Goal: Task Accomplishment & Management: Complete application form

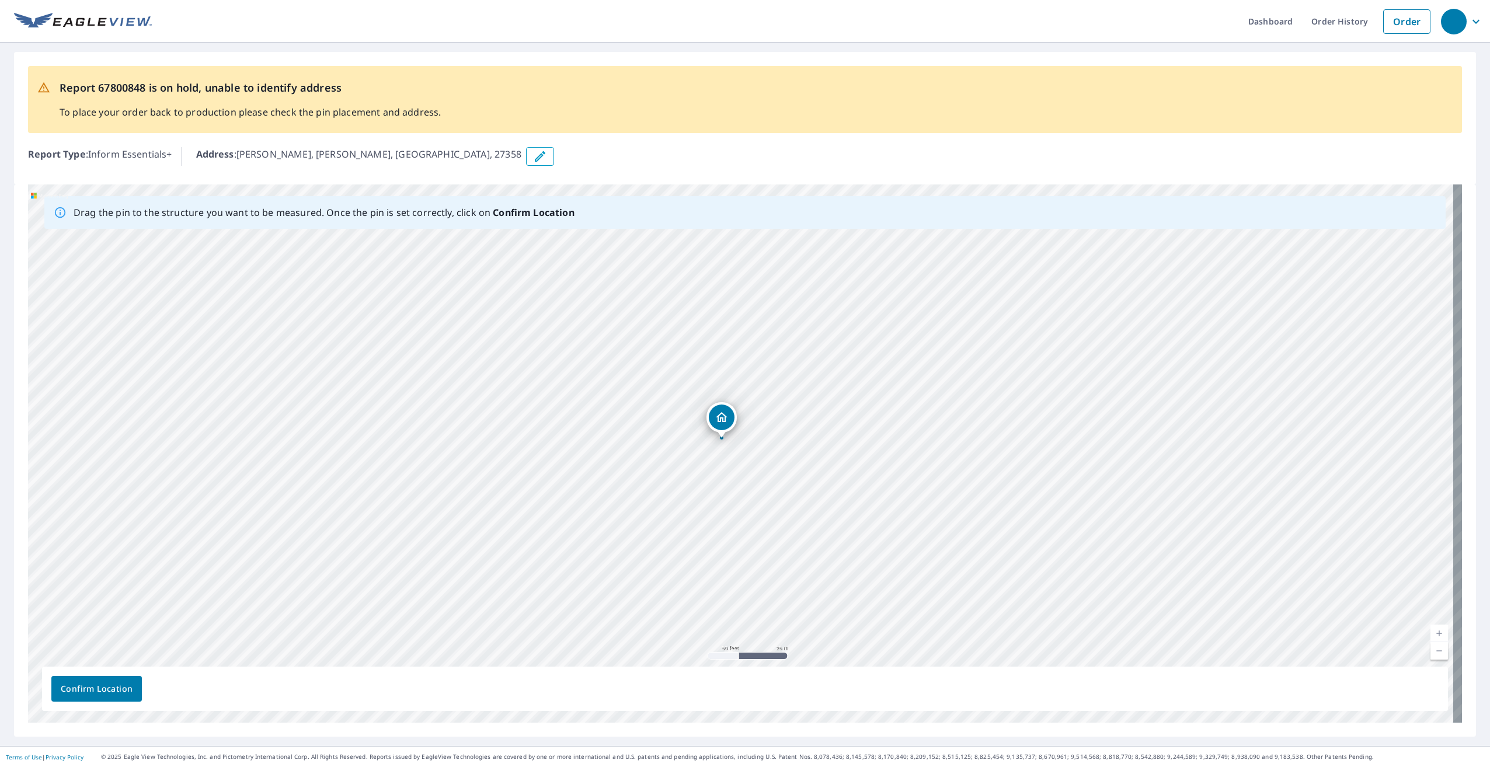
drag, startPoint x: 722, startPoint y: 448, endPoint x: 721, endPoint y: 439, distance: 8.8
drag, startPoint x: 741, startPoint y: 440, endPoint x: 915, endPoint y: 435, distance: 174.1
click at [772, 358] on div "[PERSON_NAME] [PERSON_NAME], [GEOGRAPHIC_DATA]" at bounding box center [745, 454] width 1434 height 538
click at [1431, 652] on link "Current Level 19, Zoom Out" at bounding box center [1440, 651] width 18 height 18
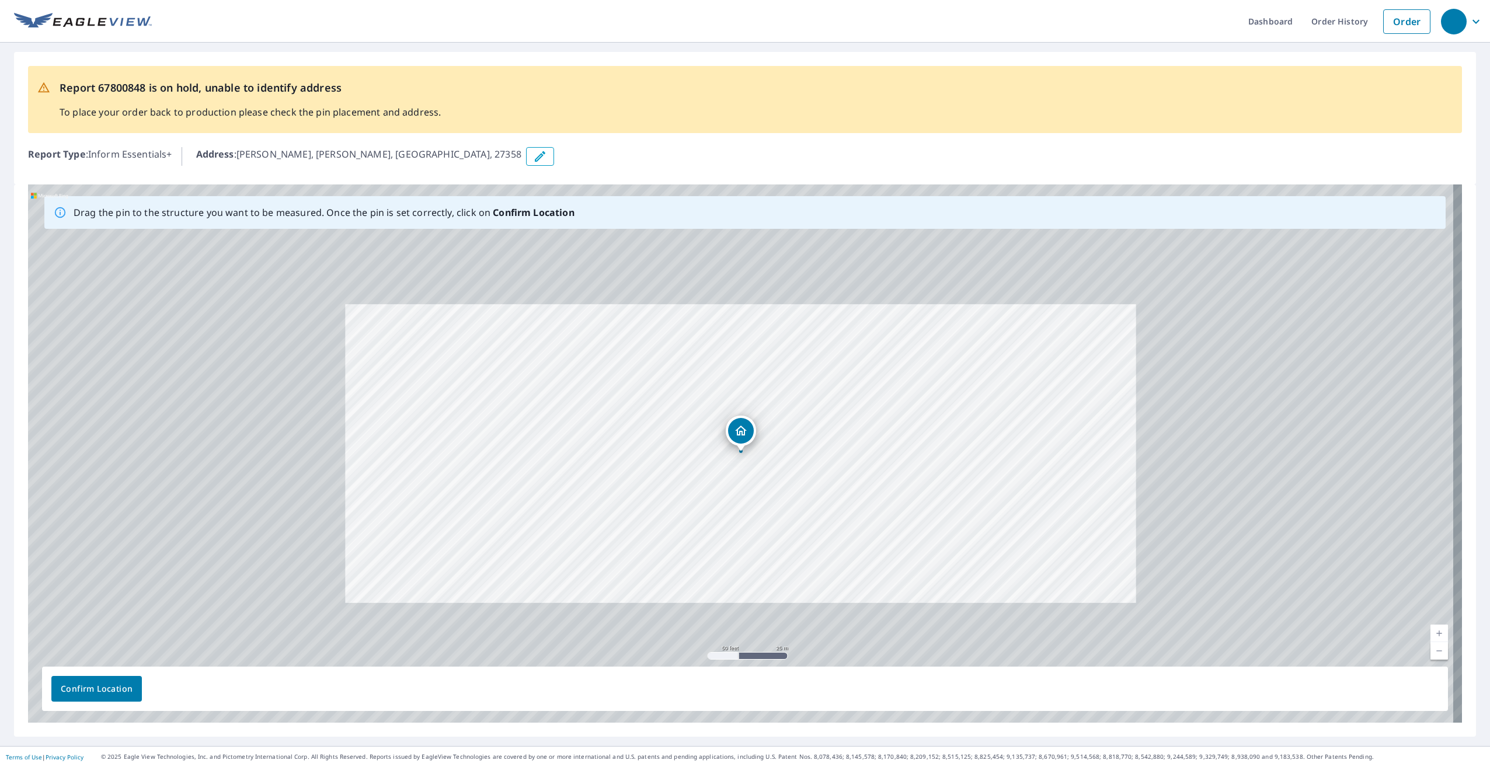
click at [1431, 652] on link "Current Level 18.19539568895843, Zoom Out" at bounding box center [1440, 651] width 18 height 18
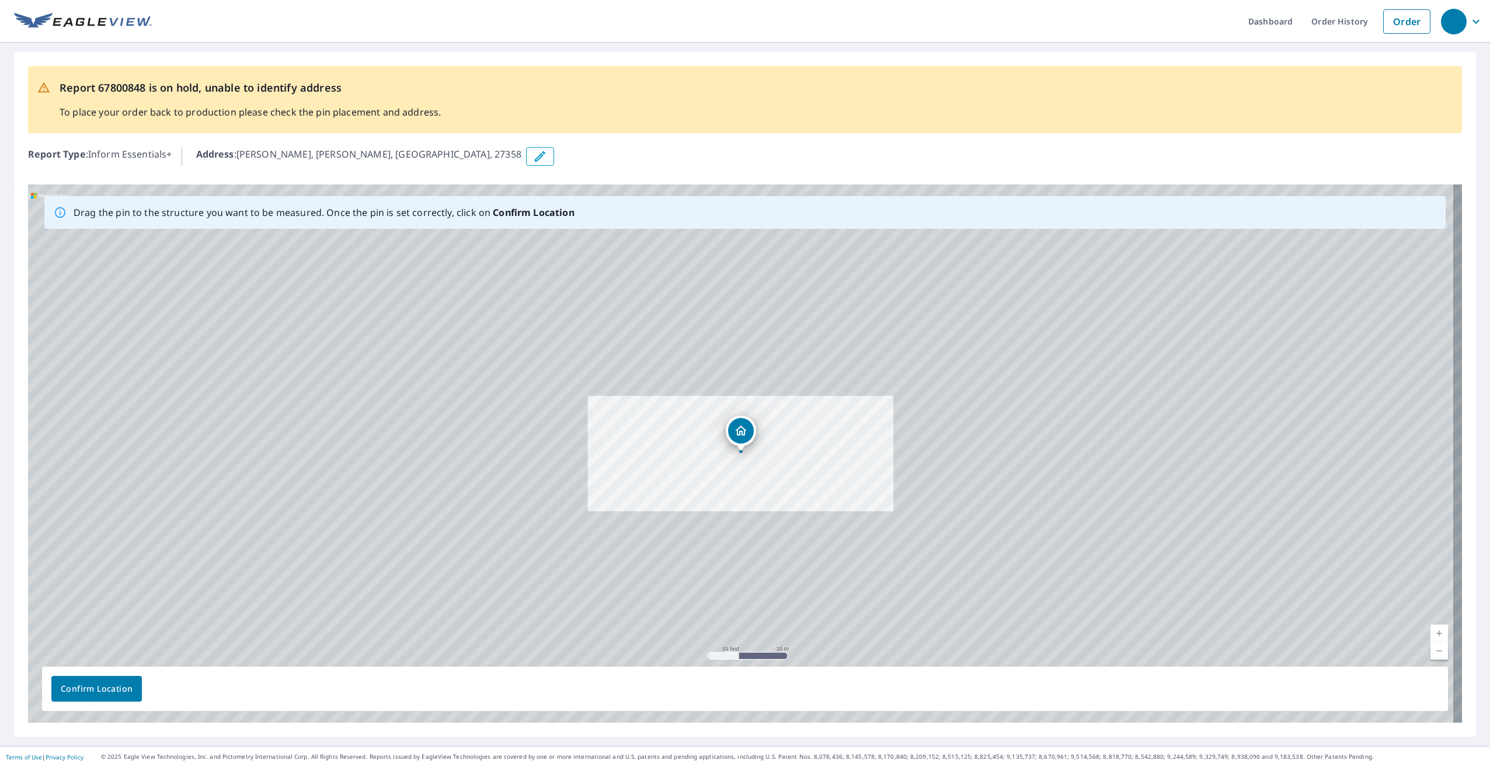
click at [1431, 652] on link "Current Level 17.481292256734967, Zoom Out" at bounding box center [1440, 651] width 18 height 18
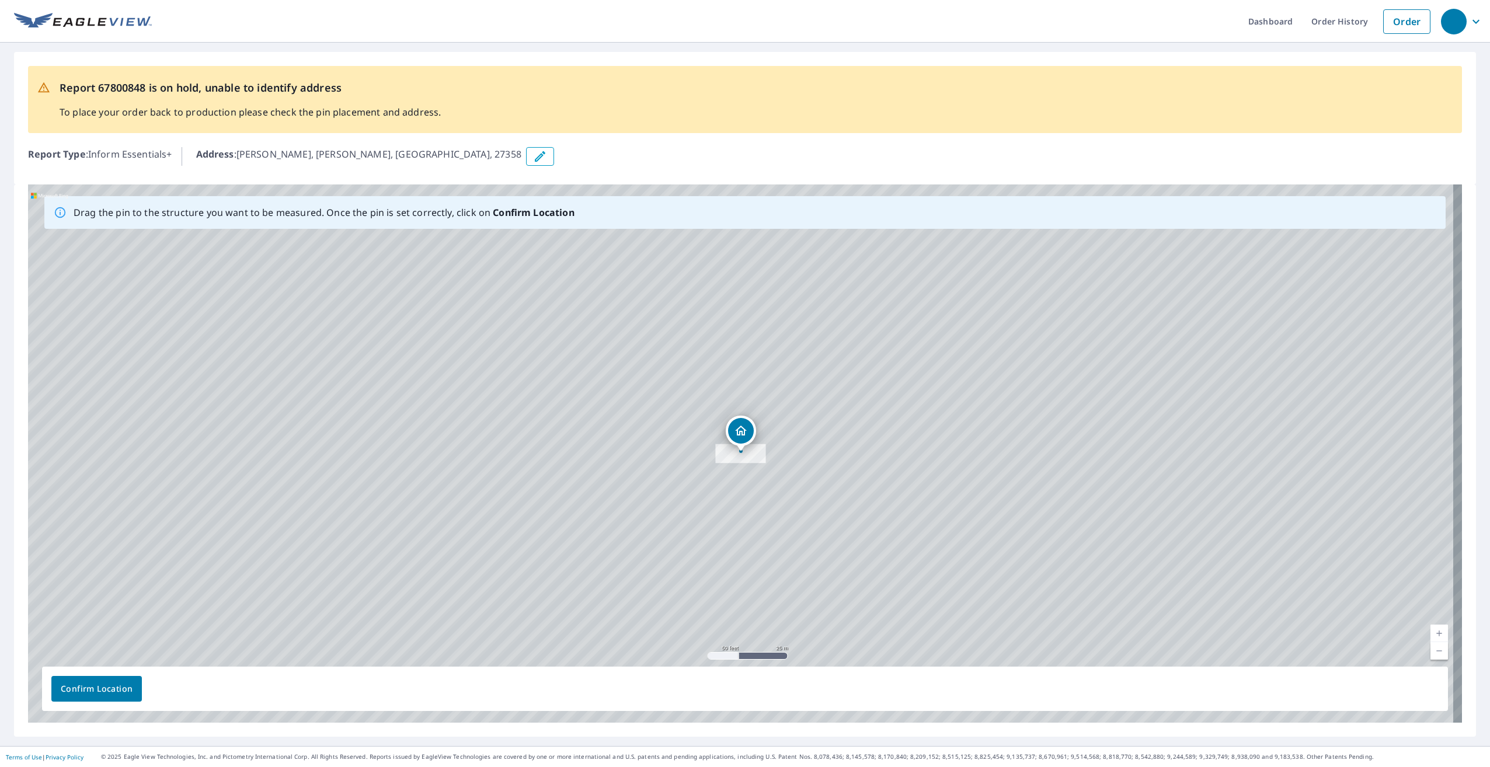
click at [1439, 623] on div "[PERSON_NAME] [PERSON_NAME], [GEOGRAPHIC_DATA]" at bounding box center [745, 454] width 1434 height 538
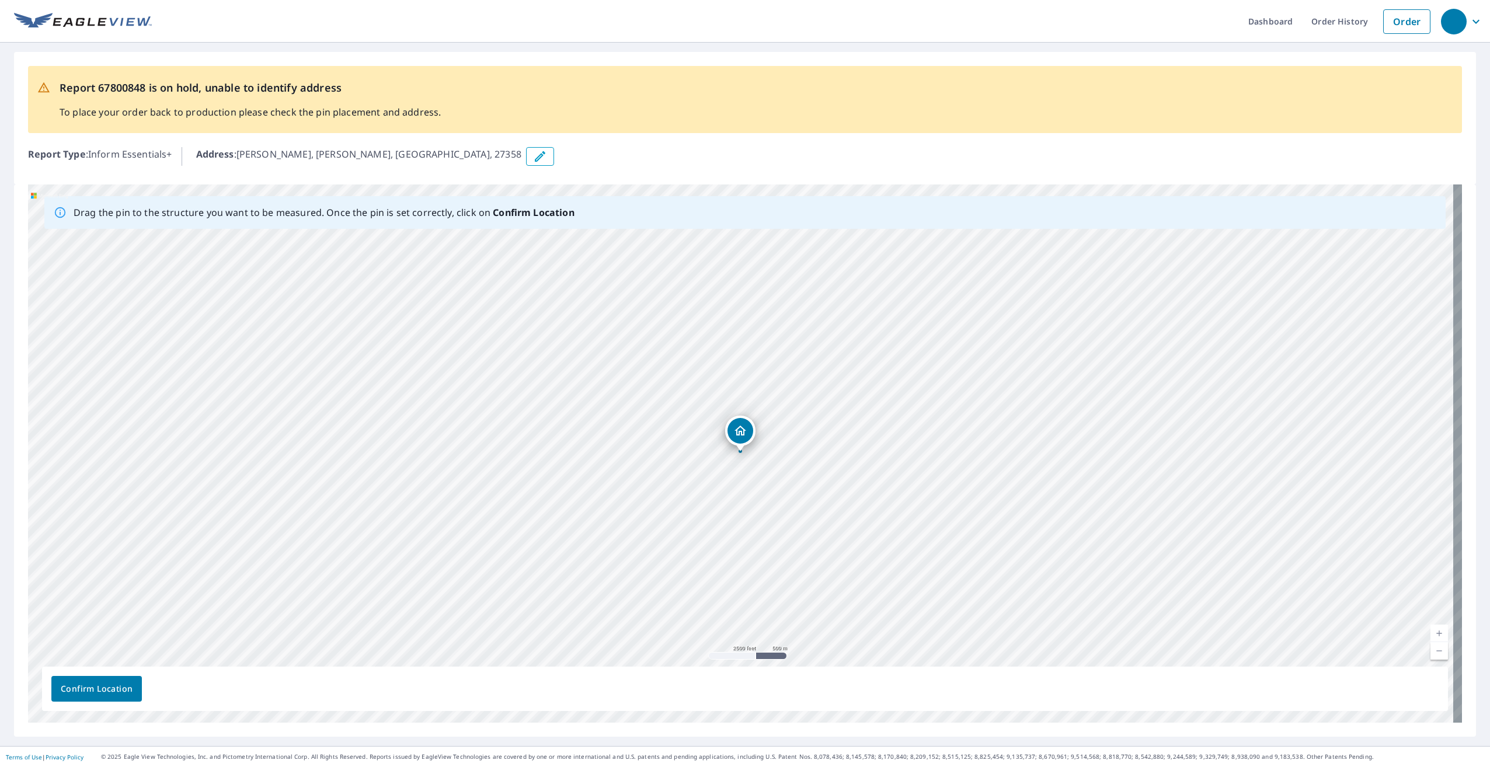
click at [1438, 625] on link "Current Level 14, Zoom In" at bounding box center [1440, 634] width 18 height 18
click at [1438, 625] on link "Current Level 14.643856189774723, Zoom In" at bounding box center [1440, 634] width 18 height 18
drag, startPoint x: 289, startPoint y: 387, endPoint x: 176, endPoint y: 360, distance: 116.0
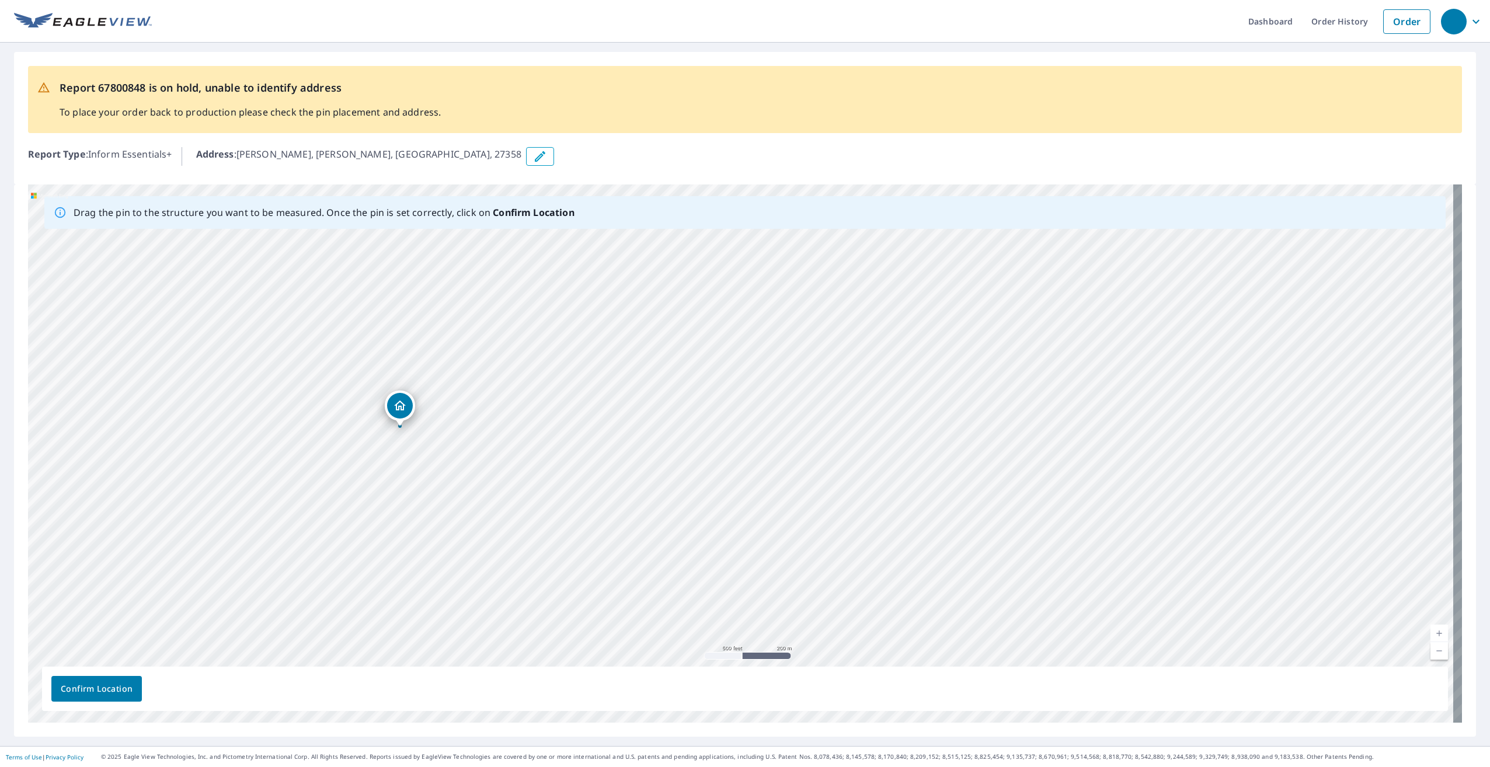
click at [160, 362] on div "[PERSON_NAME] [PERSON_NAME], [GEOGRAPHIC_DATA]" at bounding box center [745, 454] width 1434 height 538
drag, startPoint x: 415, startPoint y: 361, endPoint x: 22, endPoint y: 380, distance: 393.4
click at [151, 382] on div "[PERSON_NAME] [PERSON_NAME], [GEOGRAPHIC_DATA]" at bounding box center [745, 454] width 1434 height 538
drag, startPoint x: 749, startPoint y: 430, endPoint x: 399, endPoint y: 399, distance: 351.1
click at [404, 398] on div "[PERSON_NAME] [PERSON_NAME], [GEOGRAPHIC_DATA]" at bounding box center [745, 454] width 1434 height 538
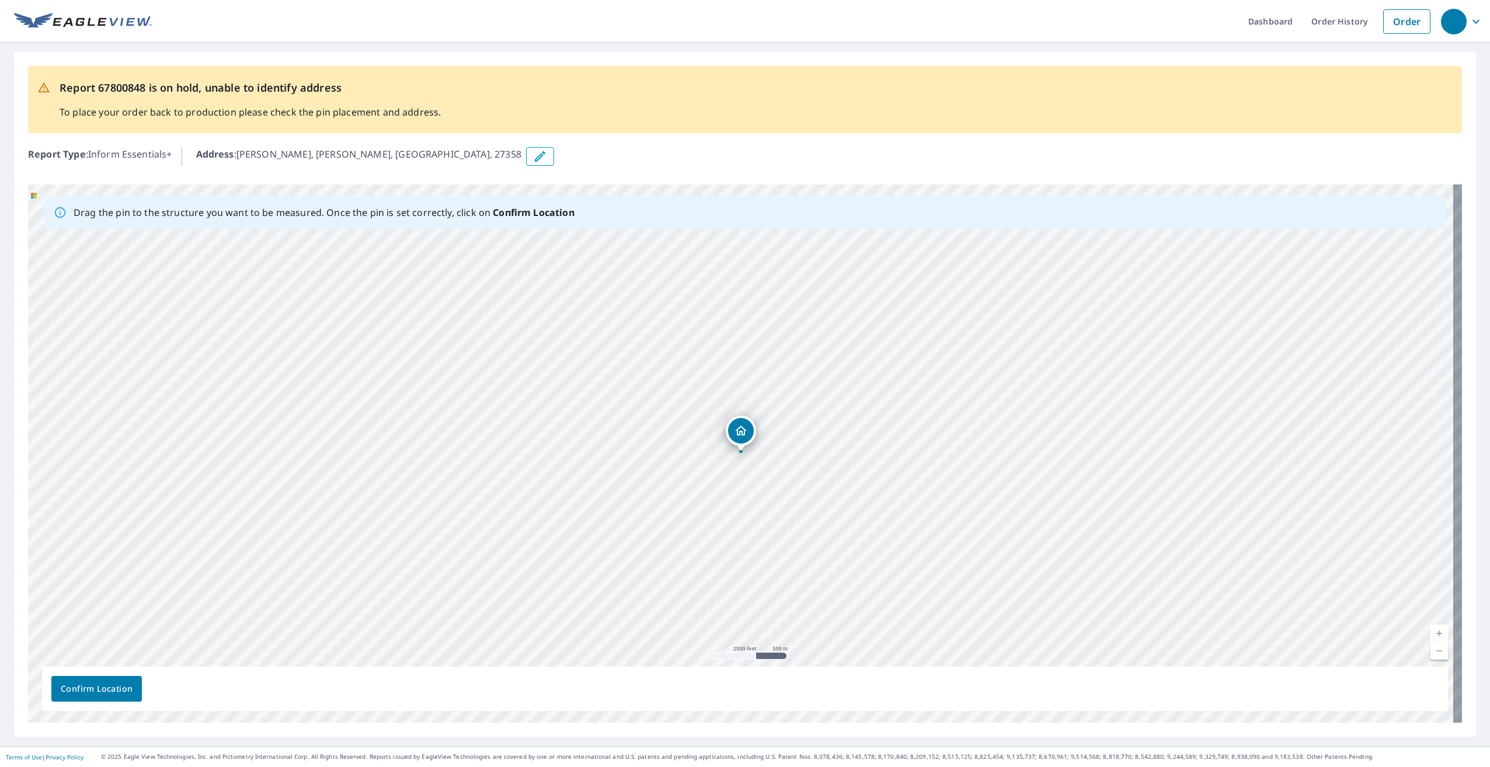
drag, startPoint x: 742, startPoint y: 433, endPoint x: 471, endPoint y: 391, distance: 274.8
click at [471, 392] on div "[PERSON_NAME] [PERSON_NAME], [GEOGRAPHIC_DATA]" at bounding box center [745, 454] width 1434 height 538
click at [526, 158] on button "button" at bounding box center [540, 156] width 28 height 19
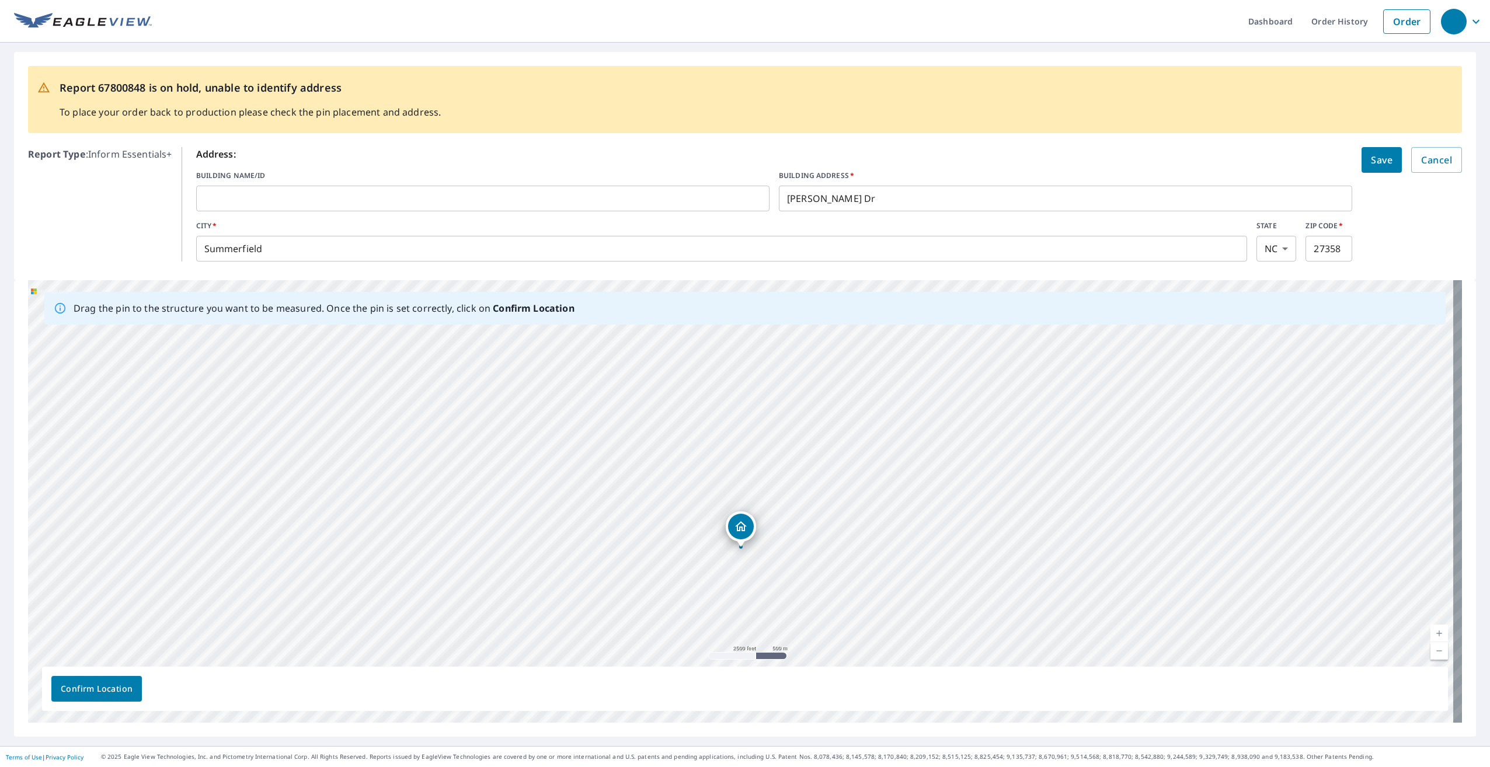
click at [782, 194] on input "[PERSON_NAME] Dr" at bounding box center [1065, 198] width 573 height 33
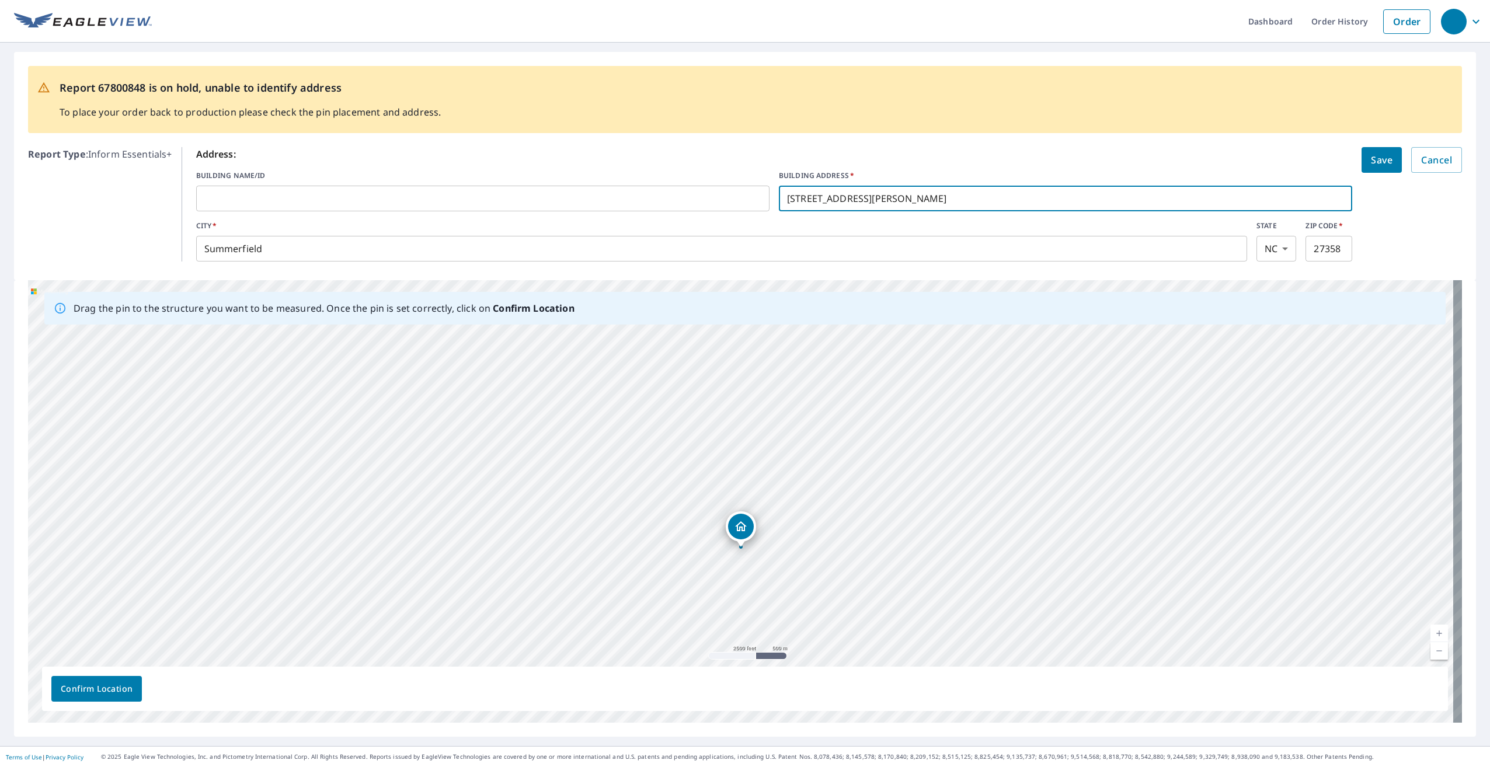
type input "[STREET_ADDRESS][PERSON_NAME]"
click at [1391, 218] on form "Address: BUILDING NAME/ID ​ BUILDING ADDRESS   * [STREET_ADDRESS][PERSON_NAME][…" at bounding box center [829, 204] width 1266 height 114
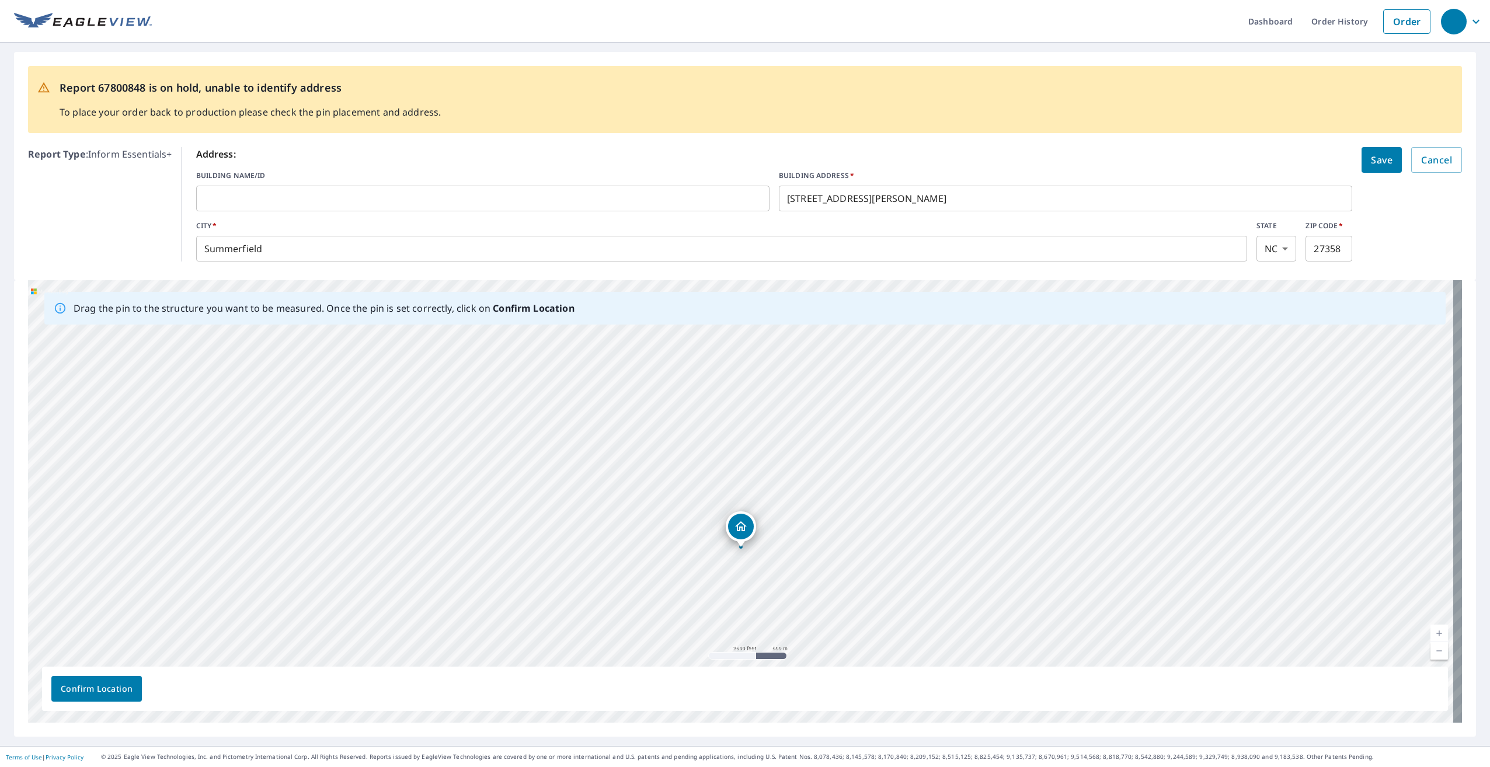
click at [1371, 168] on span "Save" at bounding box center [1382, 160] width 22 height 16
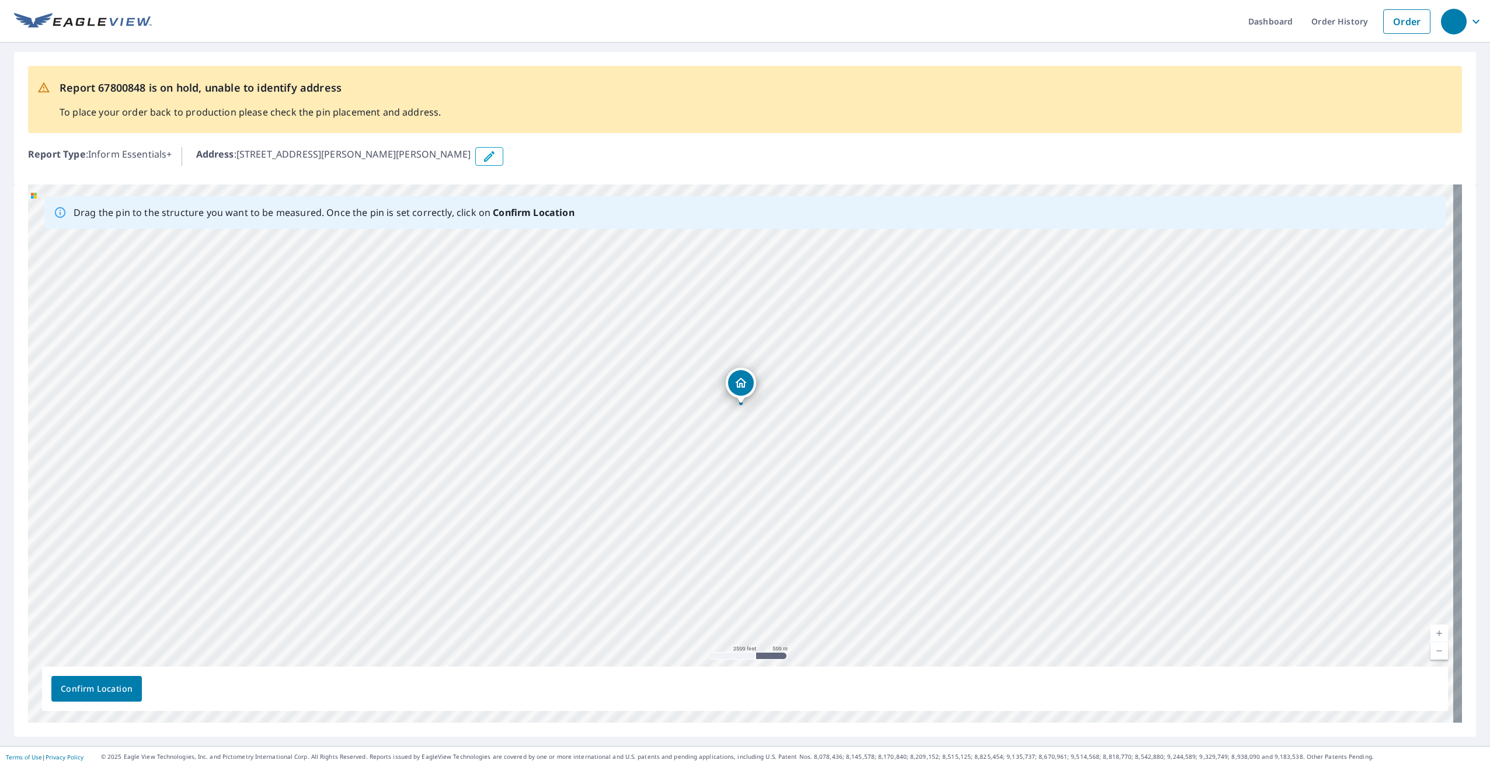
click at [86, 681] on button "Confirm Location" at bounding box center [96, 689] width 91 height 26
